Goal: Transaction & Acquisition: Purchase product/service

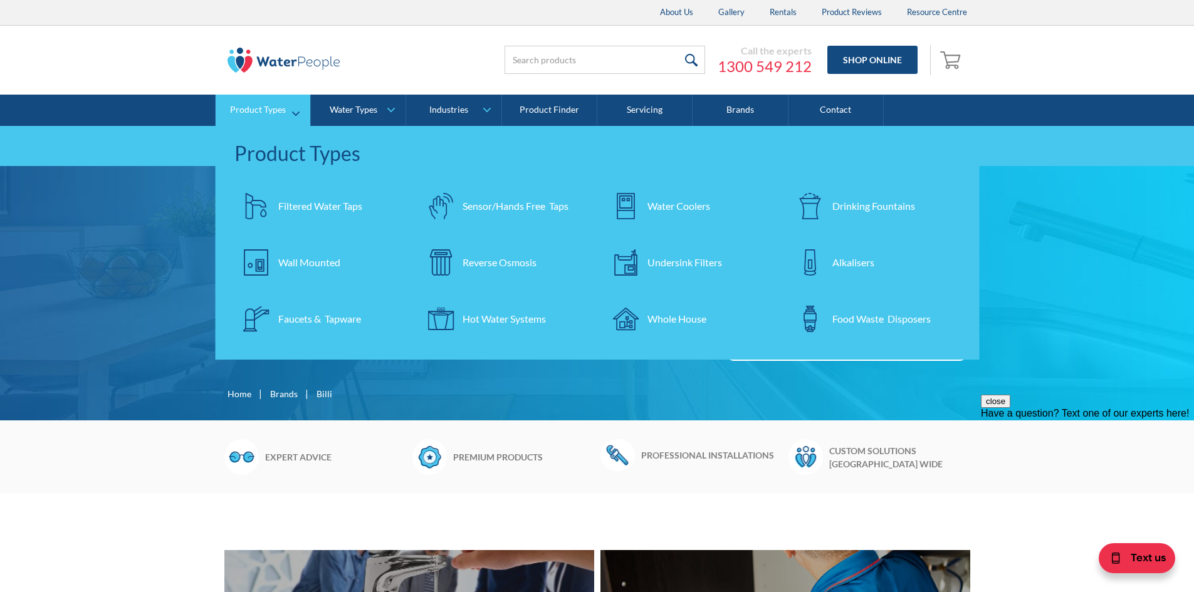
click at [307, 209] on div "Filtered Water Taps" at bounding box center [320, 206] width 84 height 15
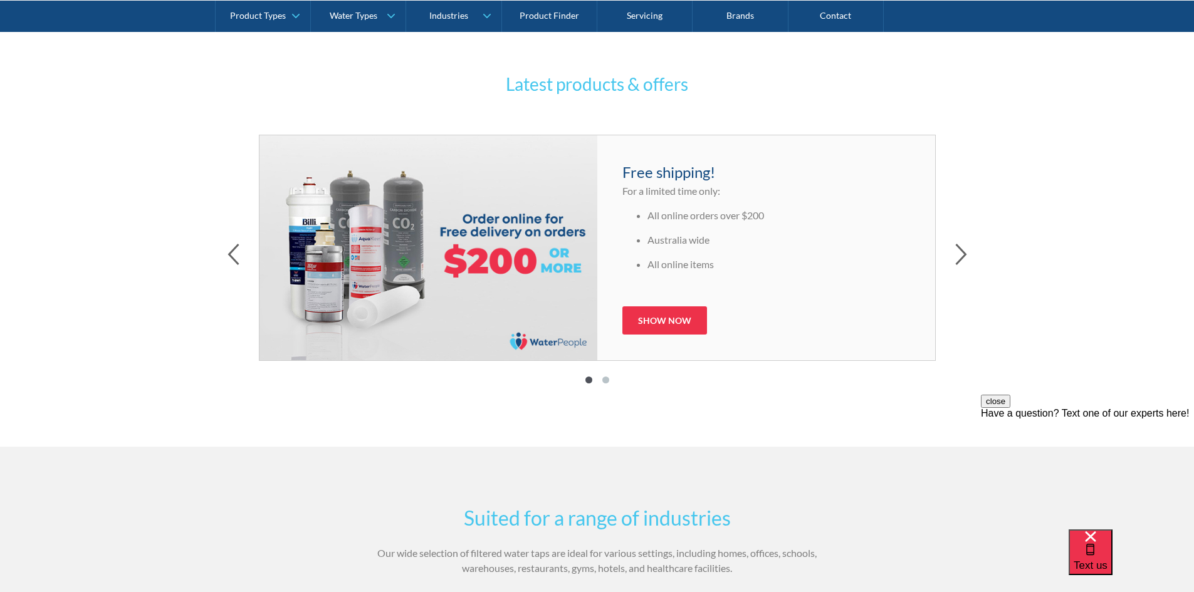
scroll to position [1630, 0]
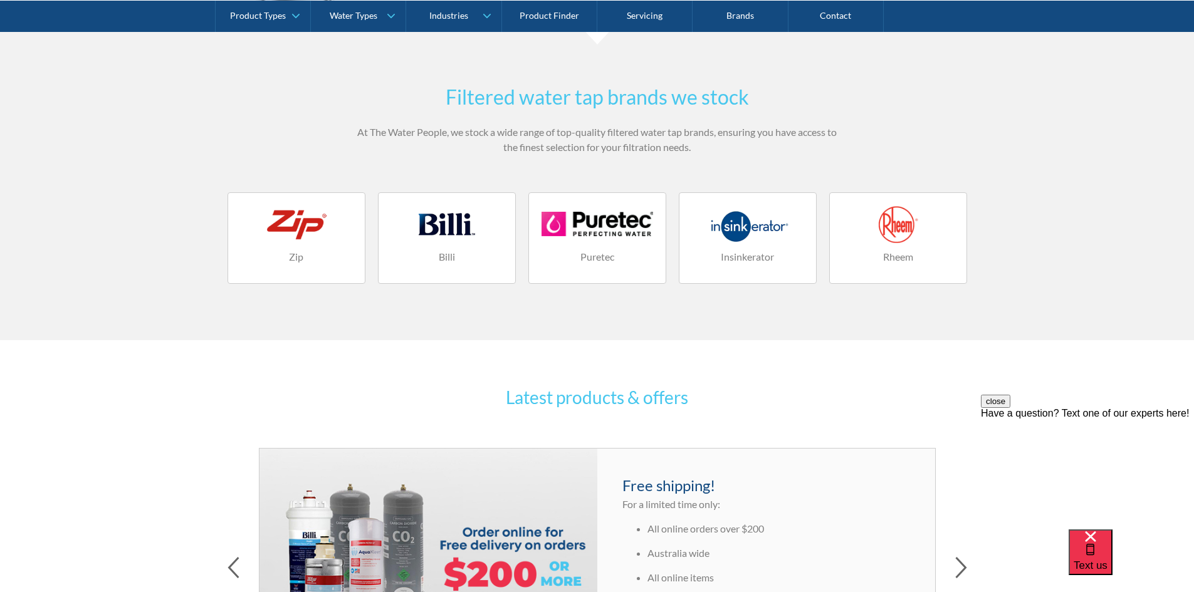
click at [473, 239] on div at bounding box center [447, 225] width 112 height 38
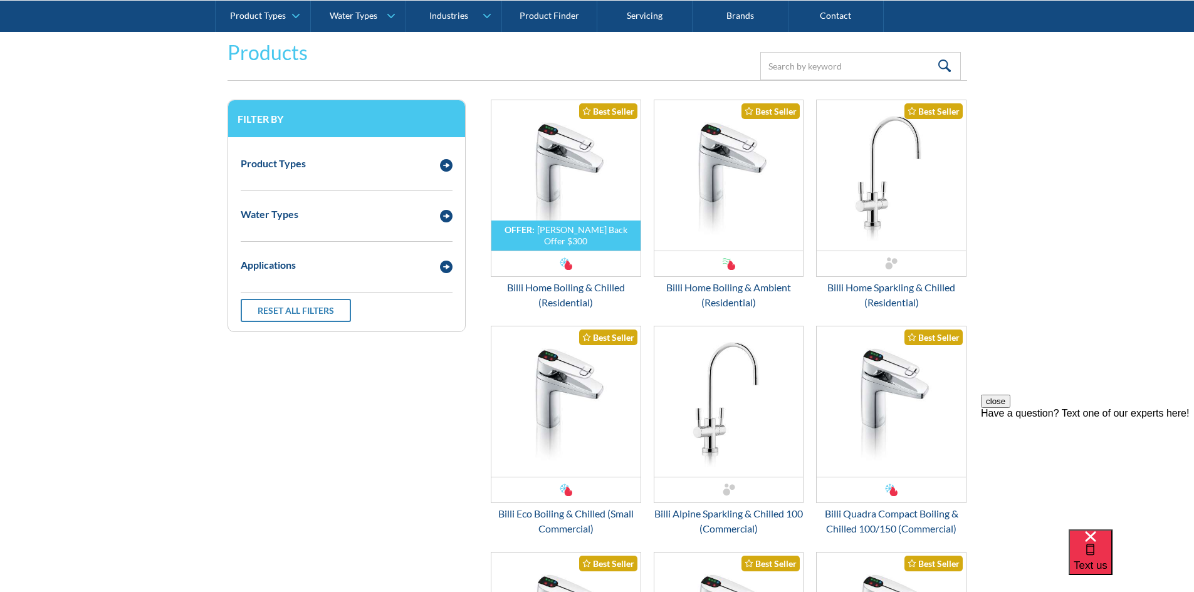
scroll to position [1567, 0]
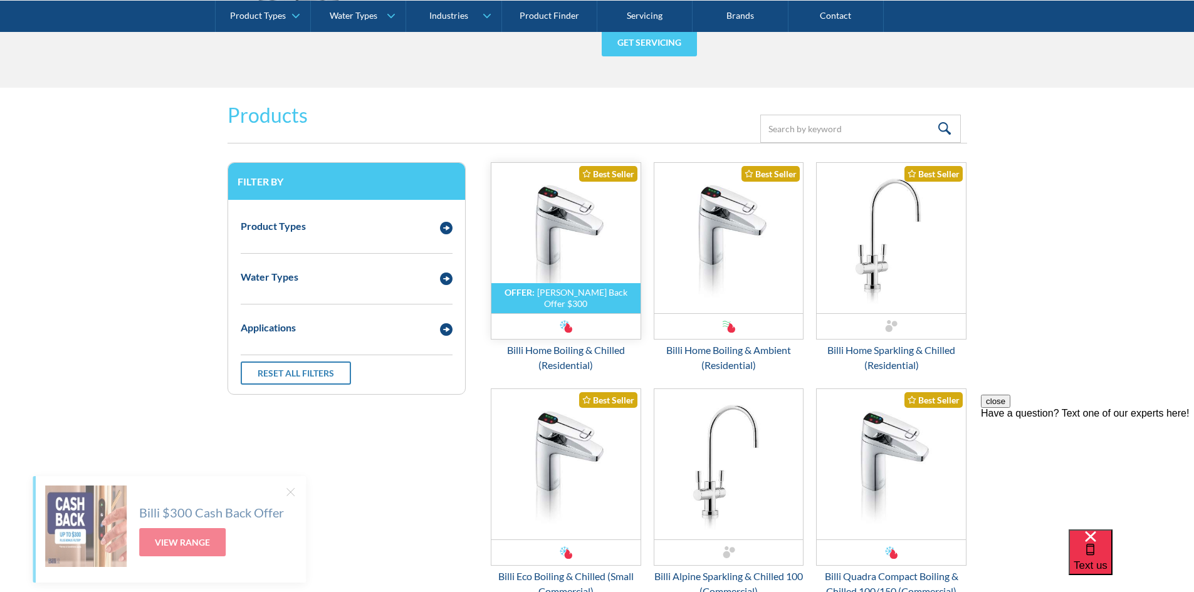
click at [579, 230] on img "Email Form 3" at bounding box center [565, 238] width 149 height 150
